Goal: Information Seeking & Learning: Learn about a topic

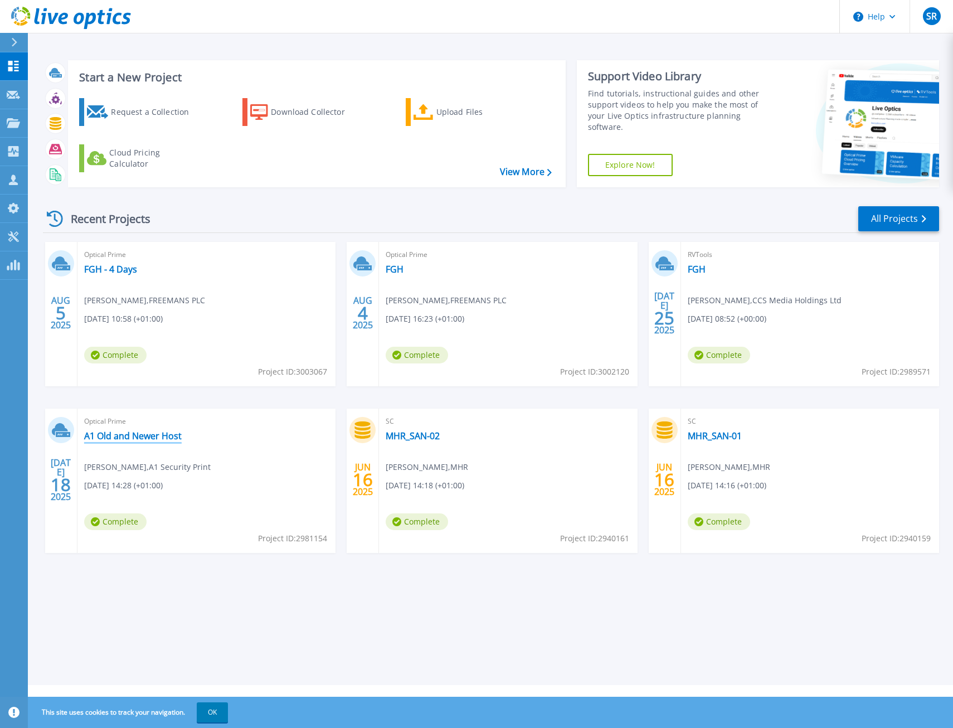
click at [150, 435] on link "A1 Old and Newer Host" at bounding box center [133, 435] width 98 height 11
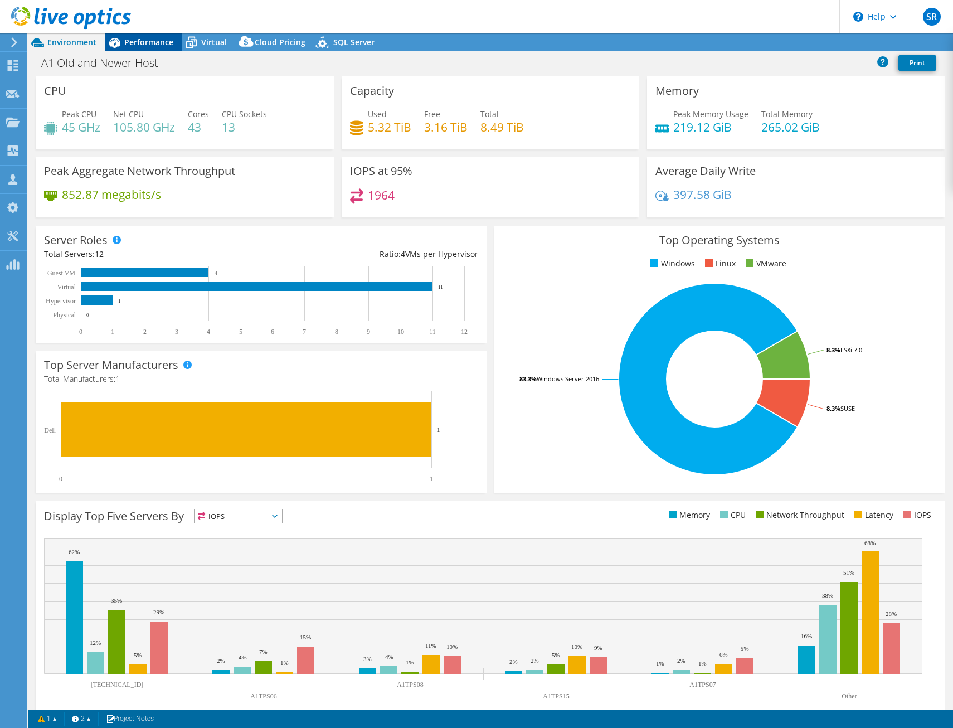
select select "USD"
drag, startPoint x: 134, startPoint y: 42, endPoint x: 153, endPoint y: 187, distance: 145.5
click at [134, 42] on span "Performance" at bounding box center [148, 42] width 49 height 11
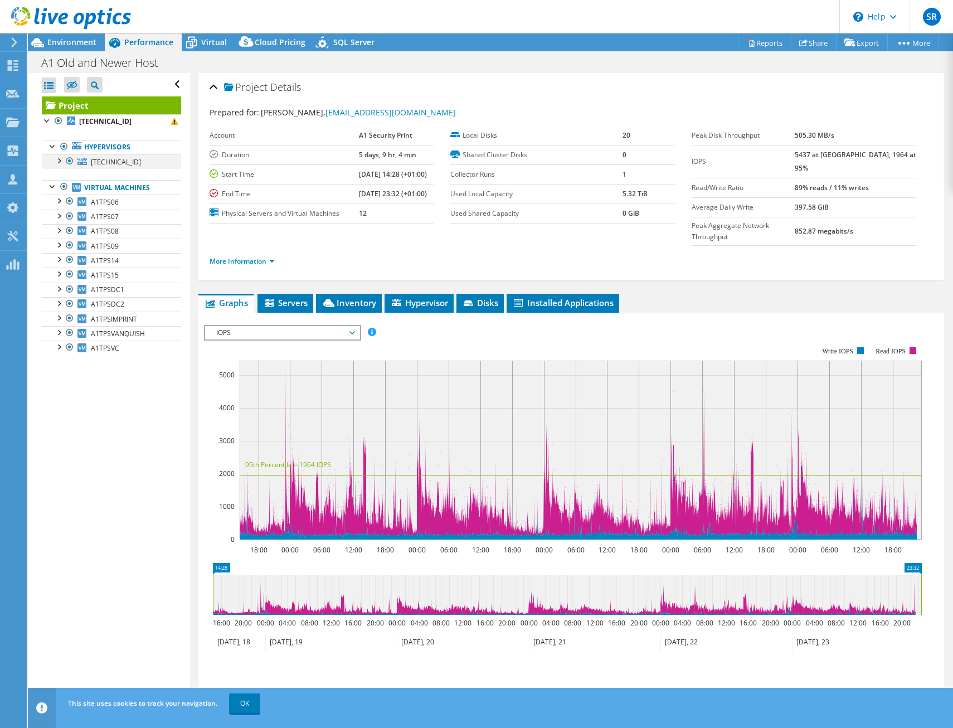
click at [56, 161] on div at bounding box center [58, 159] width 11 height 11
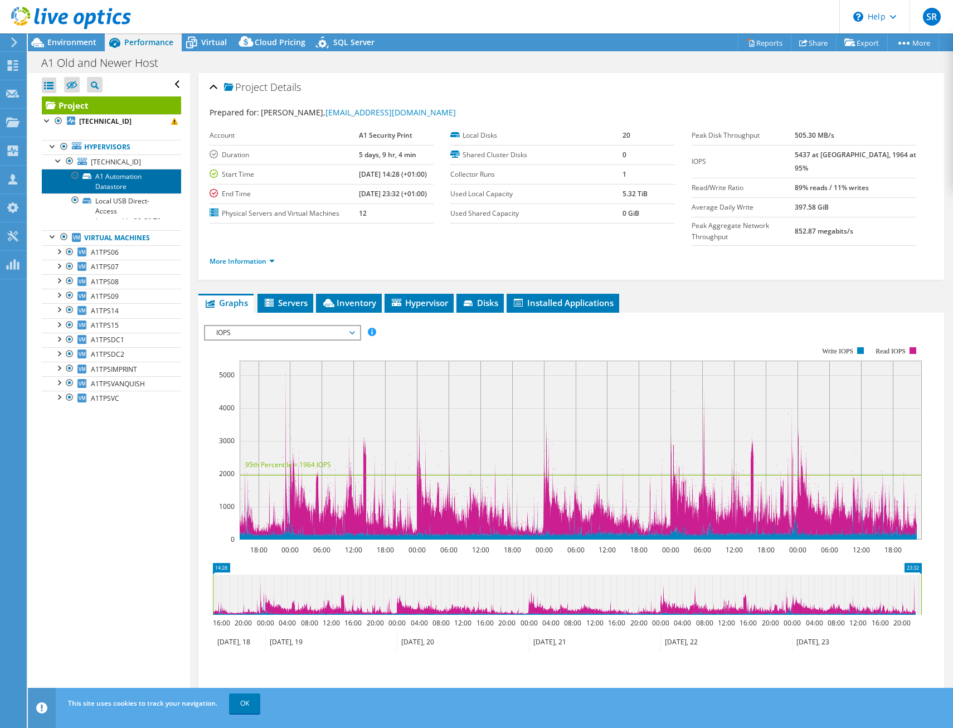
click at [116, 173] on link "A1 Automation Datastore" at bounding box center [111, 181] width 139 height 25
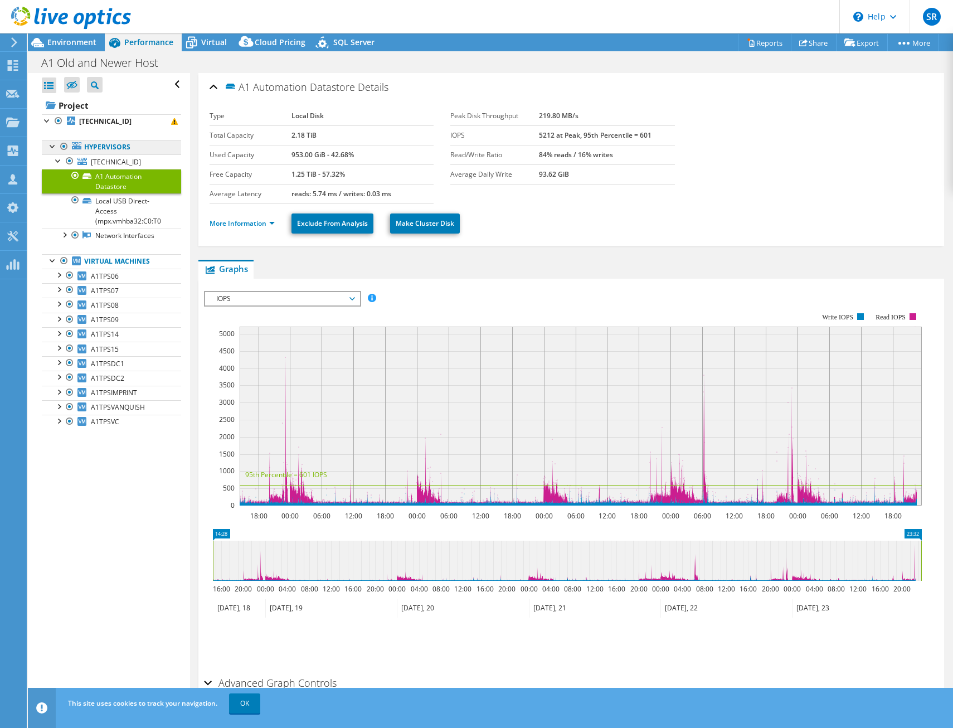
click at [125, 153] on link "Hypervisors" at bounding box center [111, 147] width 139 height 14
click at [127, 165] on span "126.0.56.238" at bounding box center [116, 161] width 50 height 9
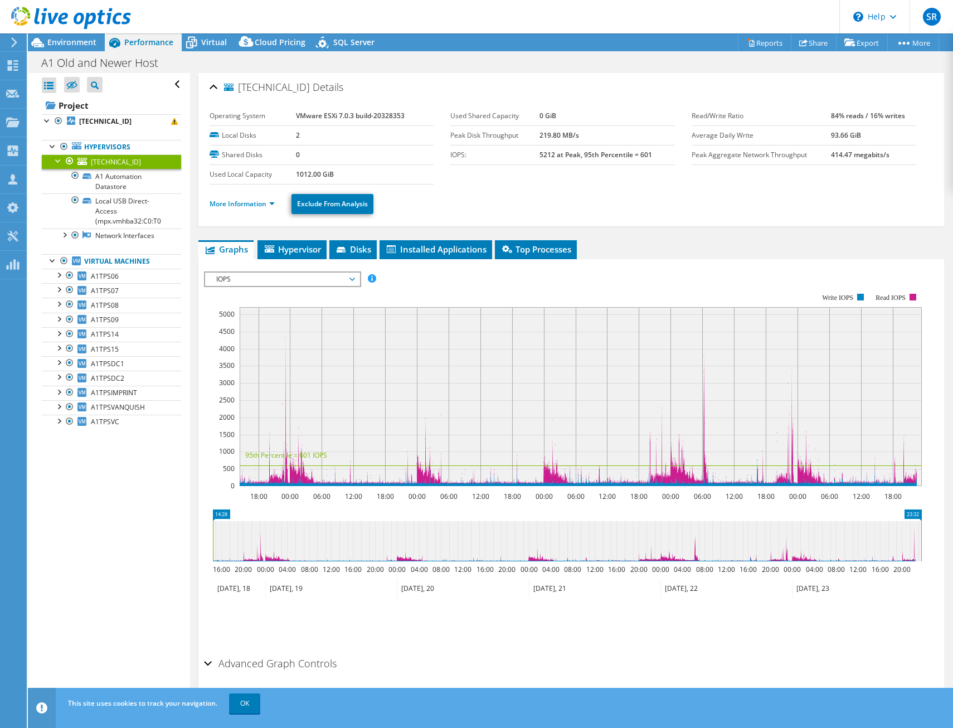
click at [233, 218] on div "More Information Exclude From Analysis" at bounding box center [571, 203] width 723 height 39
click at [237, 206] on link "More Information" at bounding box center [242, 203] width 65 height 9
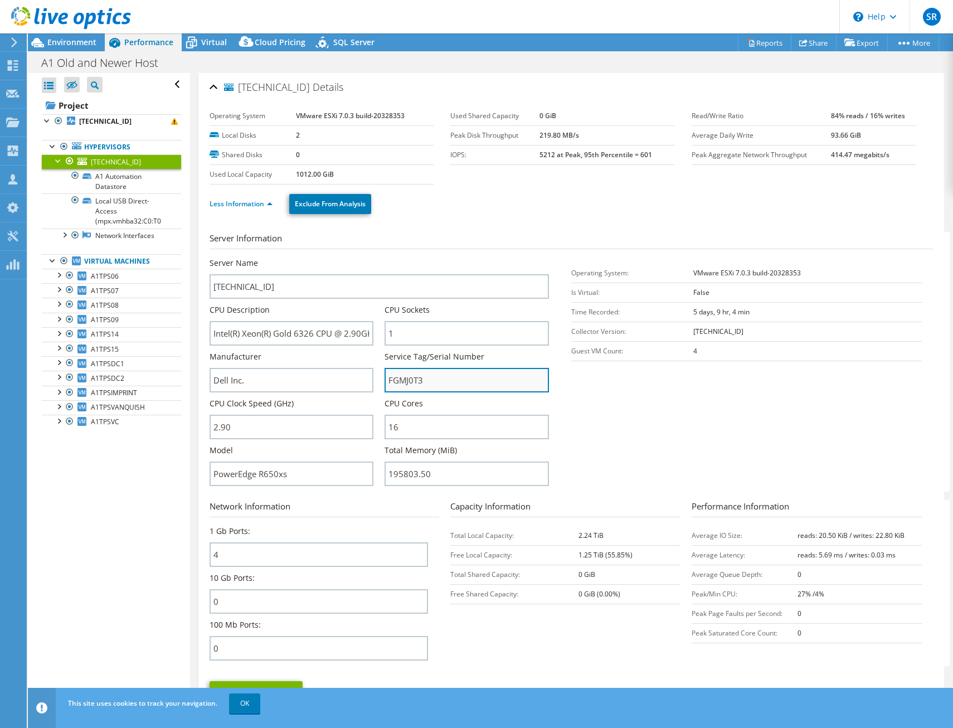
click at [406, 369] on input "FGMJ0T3" at bounding box center [466, 380] width 164 height 25
click at [690, 435] on section "Server Information Server Name 126.0.56.238 CPU Description Intel(R) Xeon(R) Go…" at bounding box center [574, 362] width 729 height 260
click at [72, 39] on span "Environment" at bounding box center [71, 42] width 49 height 11
